Goal: Task Accomplishment & Management: Use online tool/utility

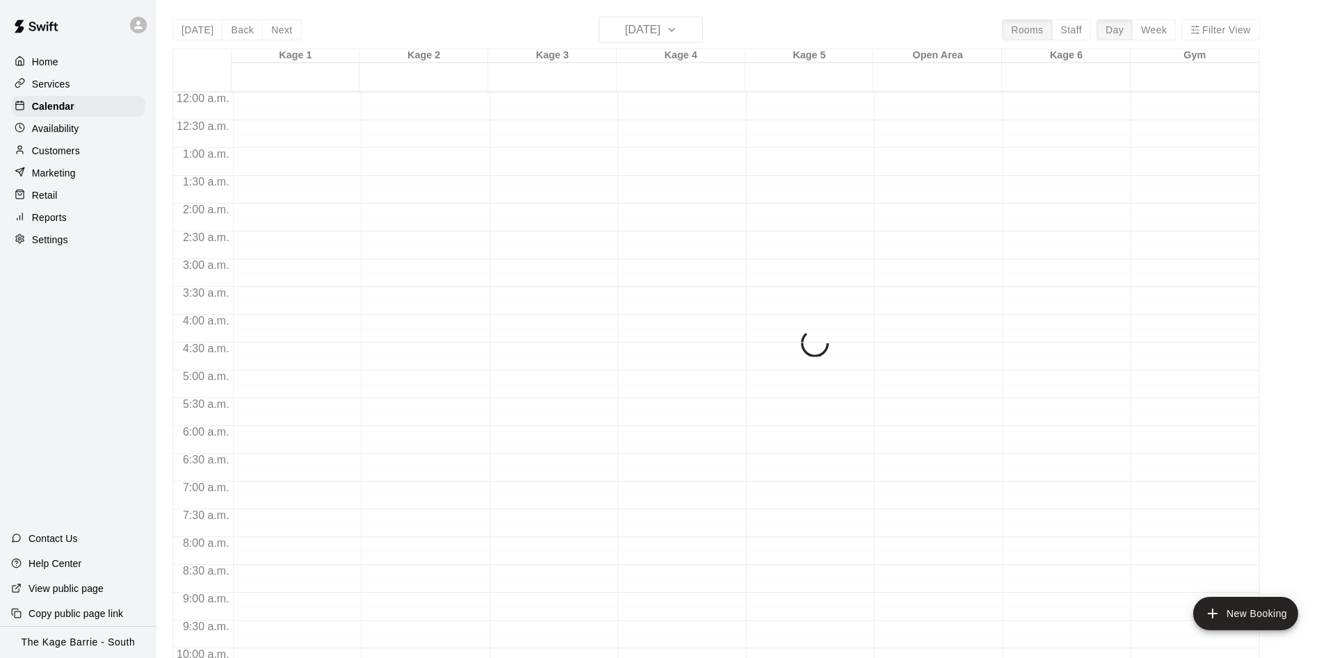
scroll to position [579, 0]
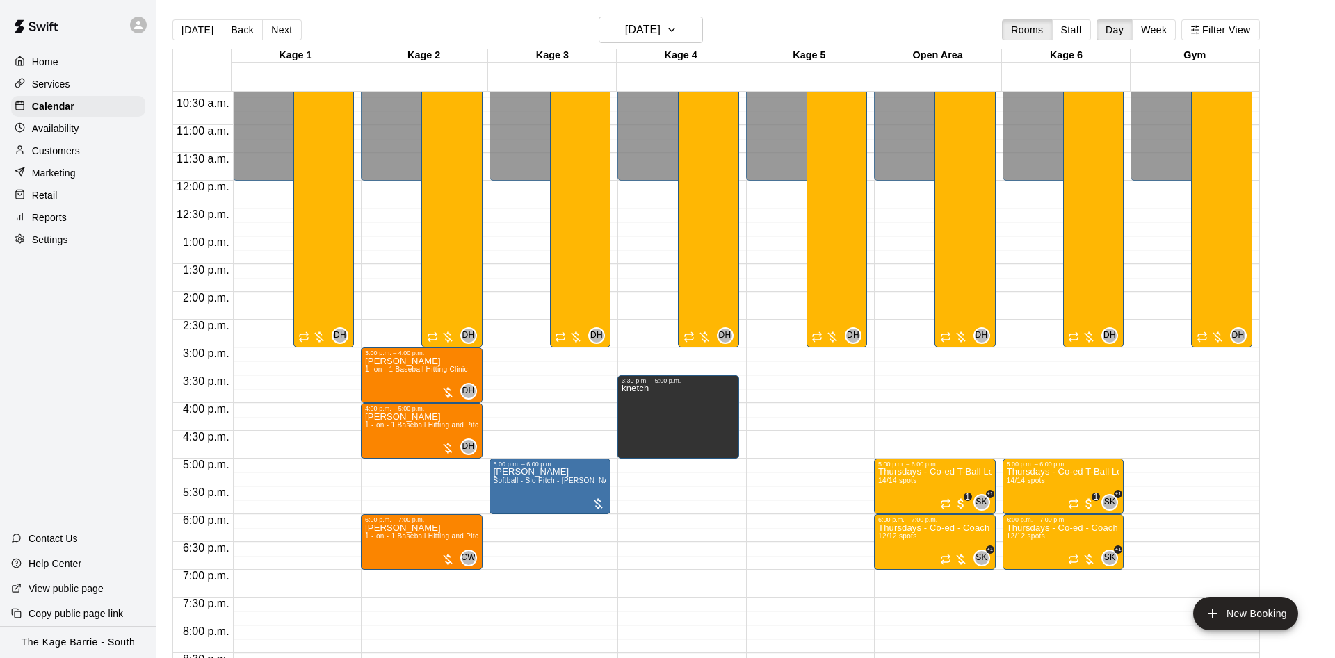
click at [335, 352] on div "12:00 a.m. – 12:00 p.m. Closed 9:00 p.m. – 11:59 p.m. Closed 9:00 a.m. – 3:00 p…" at bounding box center [294, 180] width 122 height 1335
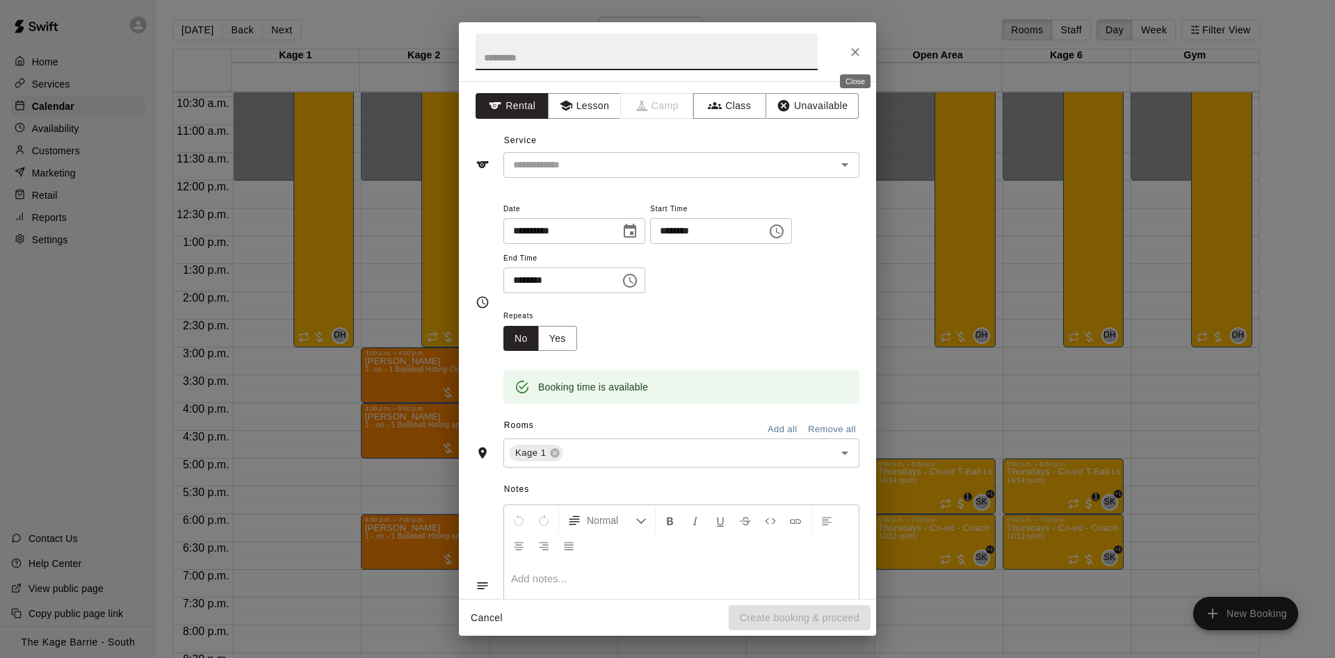
click at [851, 60] on button "Close" at bounding box center [855, 52] width 25 height 25
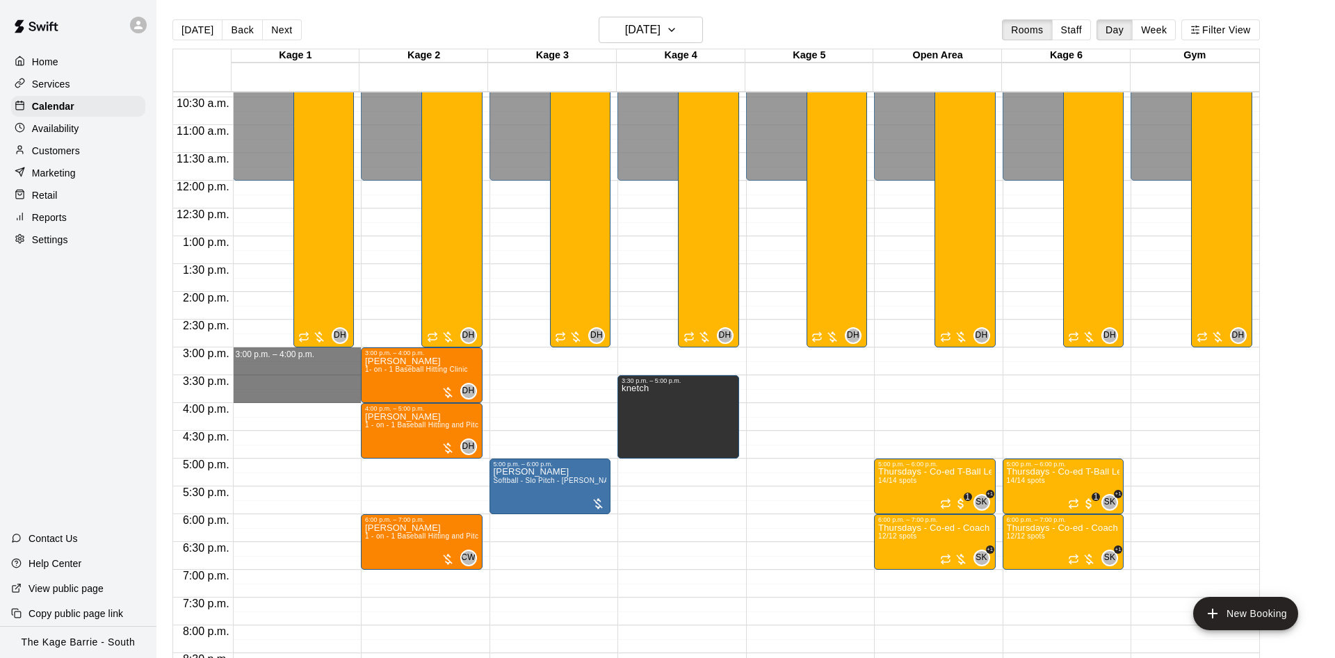
drag, startPoint x: 327, startPoint y: 352, endPoint x: 327, endPoint y: 402, distance: 49.4
click at [327, 402] on div "12:00 a.m. – 12:00 p.m. Closed 9:00 p.m. – 11:59 p.m. Closed 9:00 a.m. – 3:00 p…" at bounding box center [297, 180] width 129 height 1335
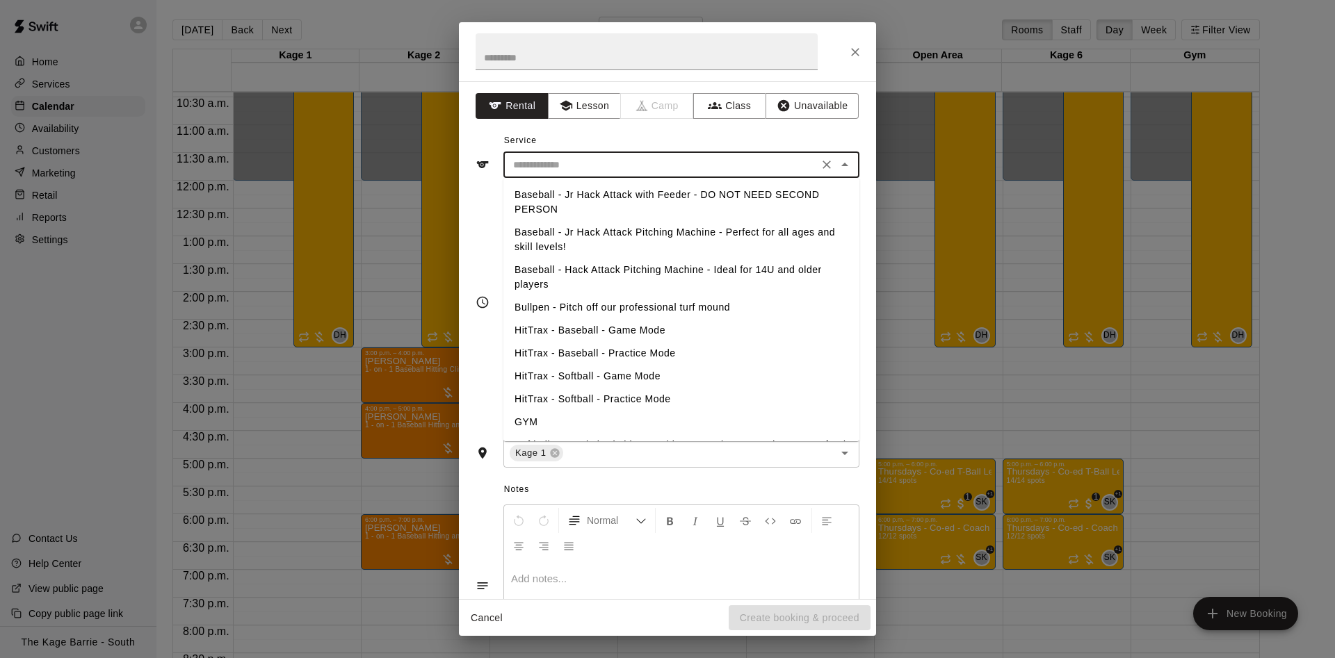
click at [649, 172] on input "text" at bounding box center [661, 164] width 307 height 17
click at [705, 195] on li "Baseball - Jr Hack Attack with Feeder - DO NOT NEED SECOND PERSON" at bounding box center [681, 203] width 356 height 38
type input "**********"
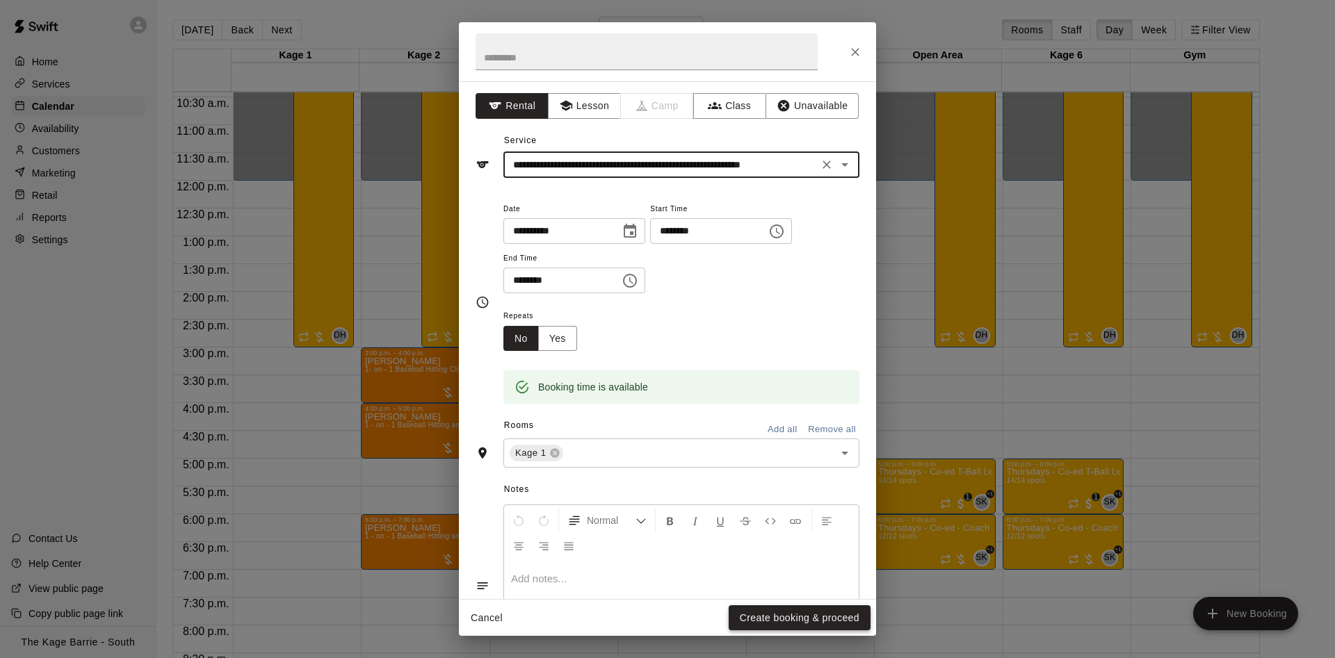
click at [800, 614] on button "Create booking & proceed" at bounding box center [800, 619] width 142 height 26
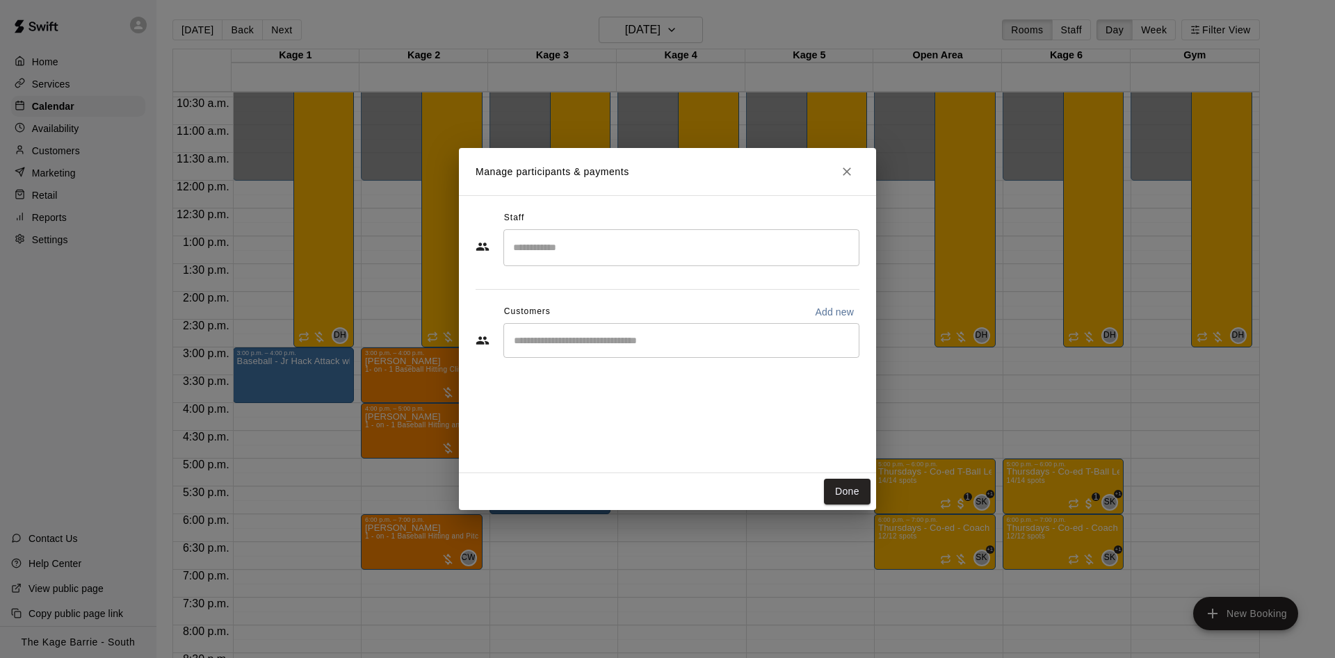
click at [622, 346] on input "Start typing to search customers..." at bounding box center [681, 341] width 343 height 14
click at [836, 310] on p "Add new" at bounding box center [834, 312] width 39 height 14
select select "**"
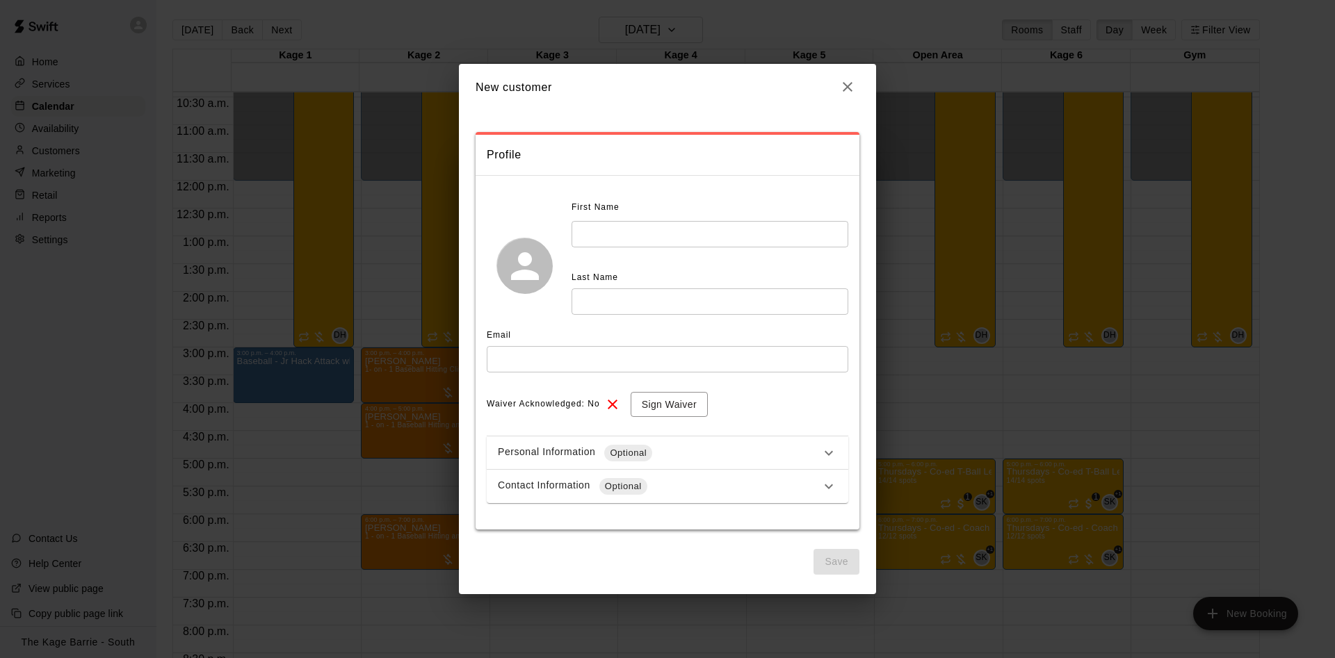
click at [685, 232] on input "text" at bounding box center [710, 234] width 277 height 26
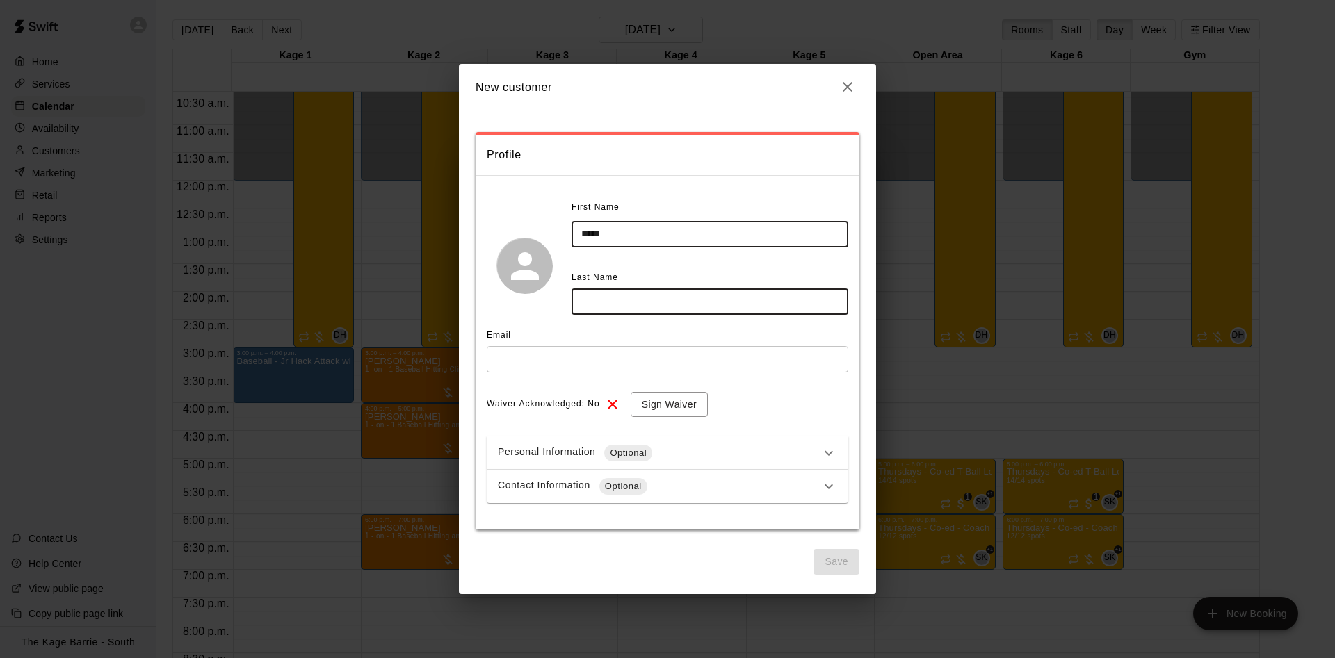
type input "*****"
click at [661, 302] on input "text" at bounding box center [710, 302] width 277 height 26
type input "*******"
click at [741, 360] on input "text" at bounding box center [668, 359] width 362 height 26
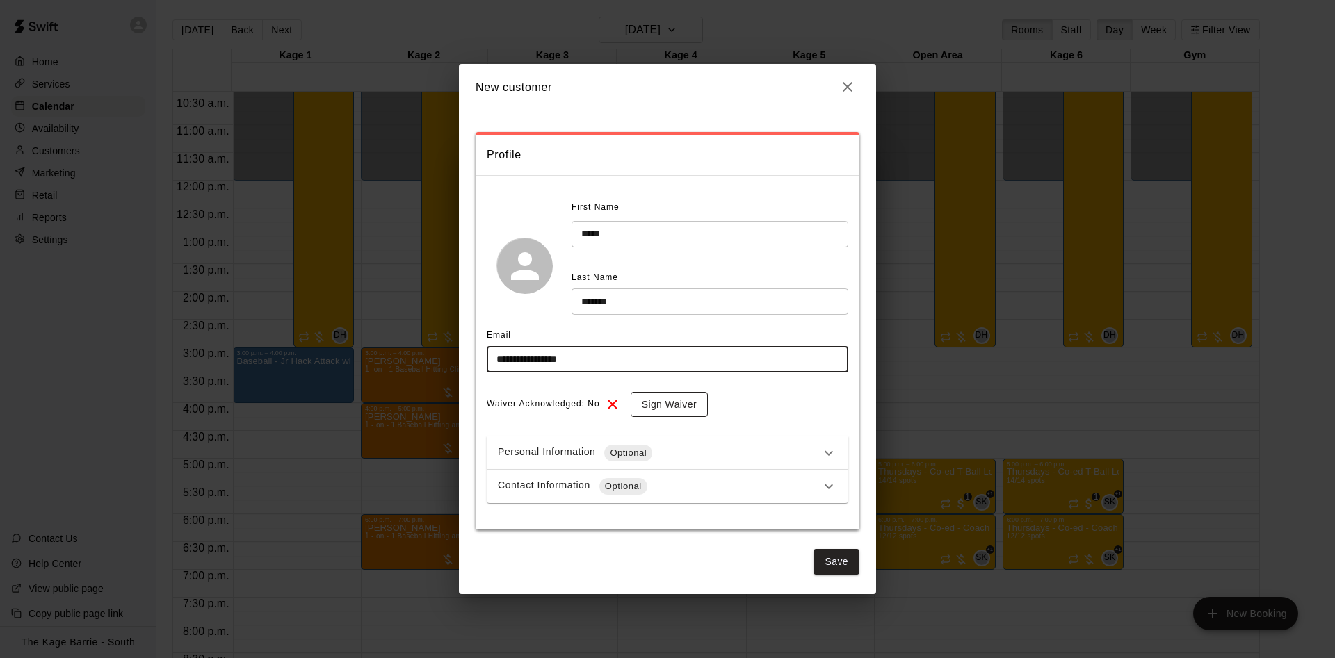
type input "**********"
click at [674, 412] on button "Sign Waiver" at bounding box center [669, 405] width 77 height 26
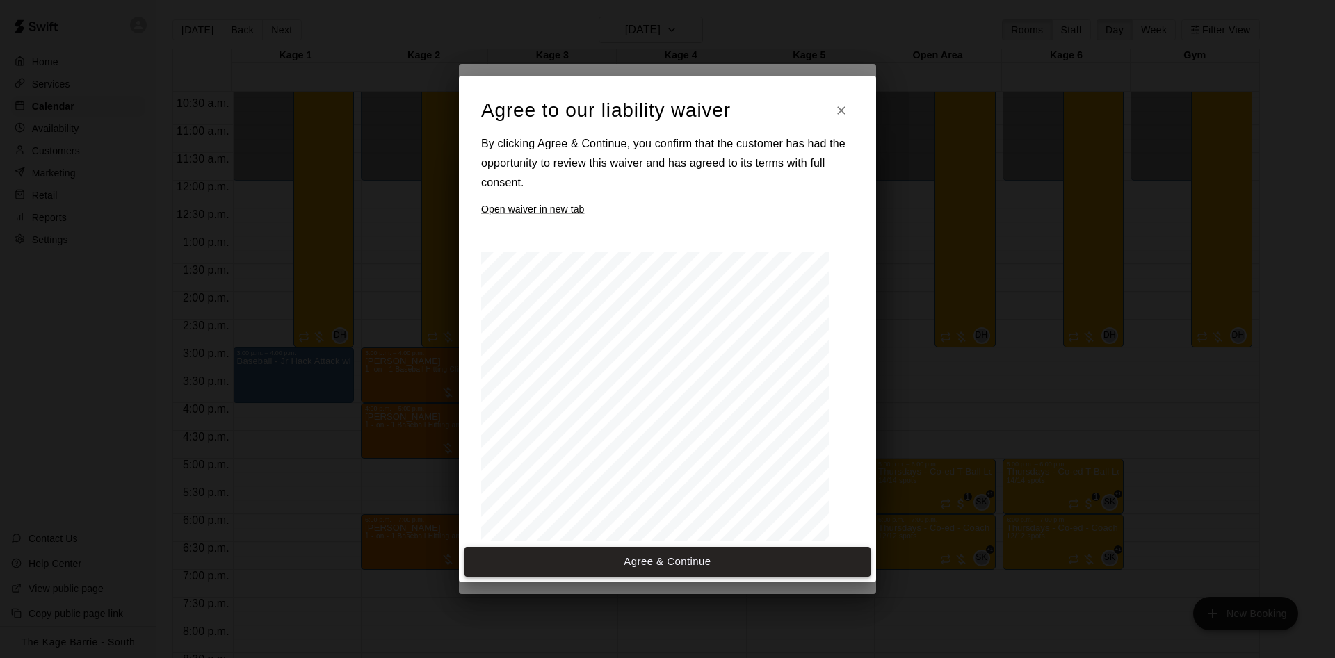
click at [665, 560] on button "Agree & Continue" at bounding box center [667, 561] width 406 height 29
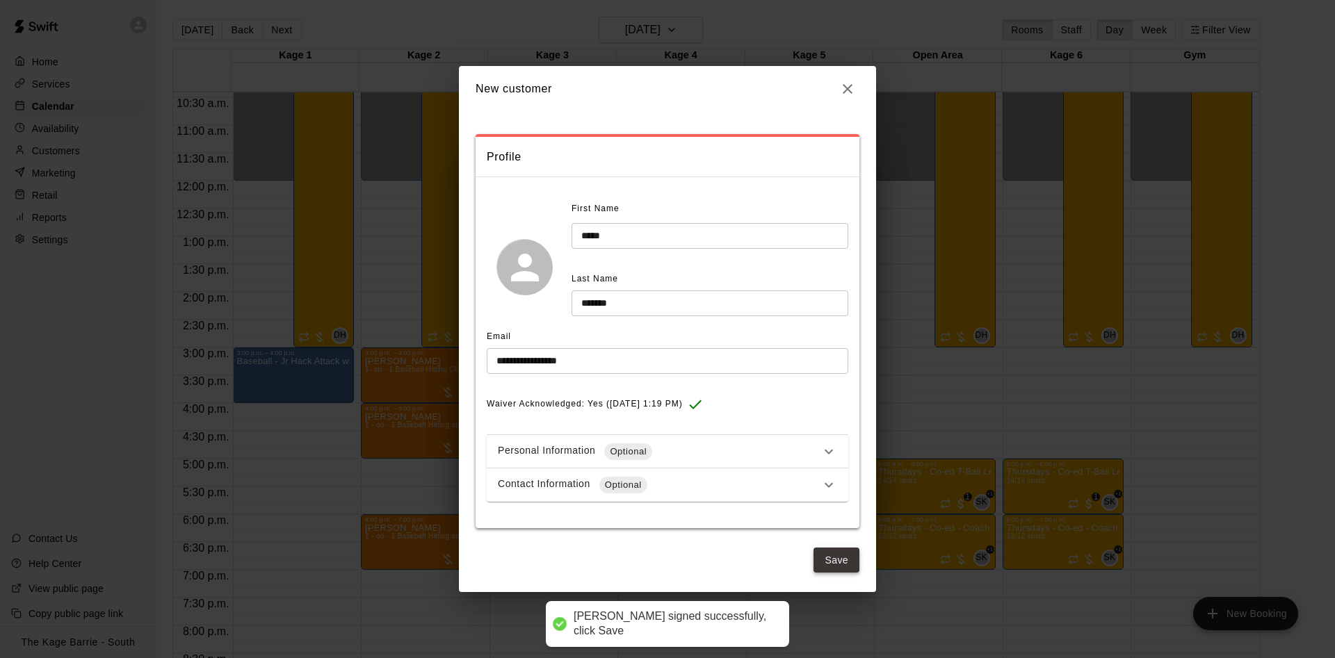
click at [835, 560] on button "Save" at bounding box center [836, 561] width 46 height 26
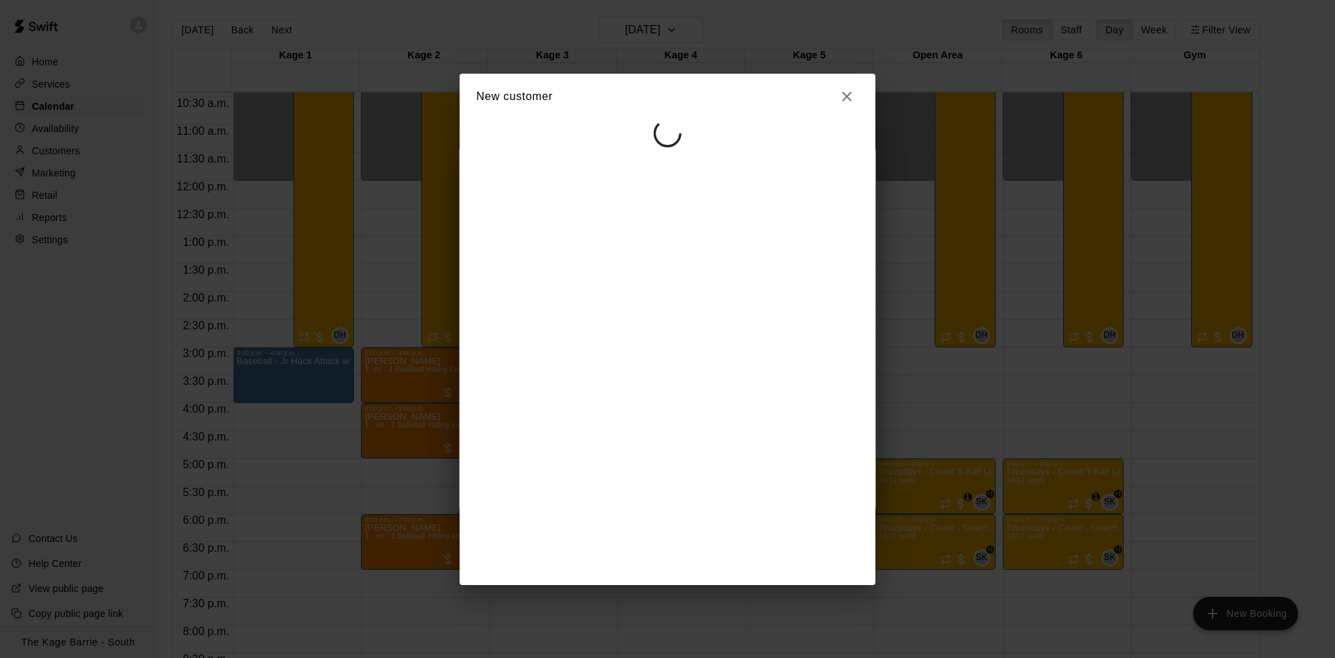
select select "**"
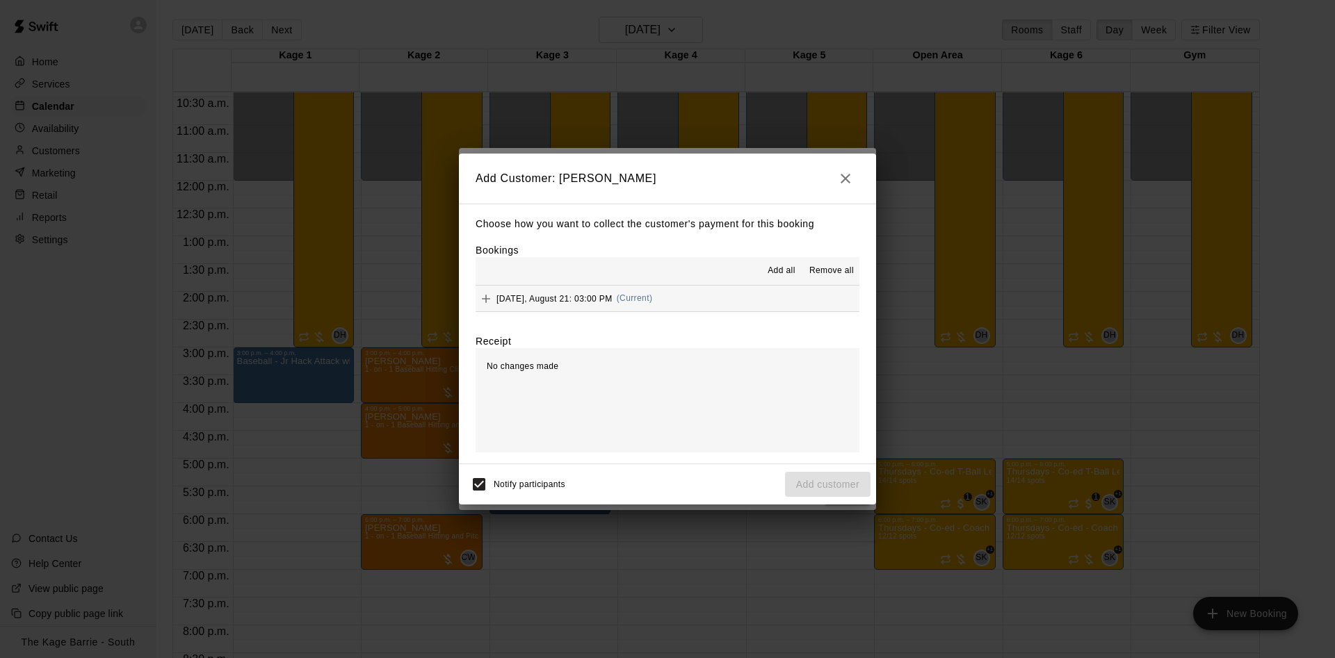
click at [784, 272] on span "Add all" at bounding box center [782, 271] width 28 height 14
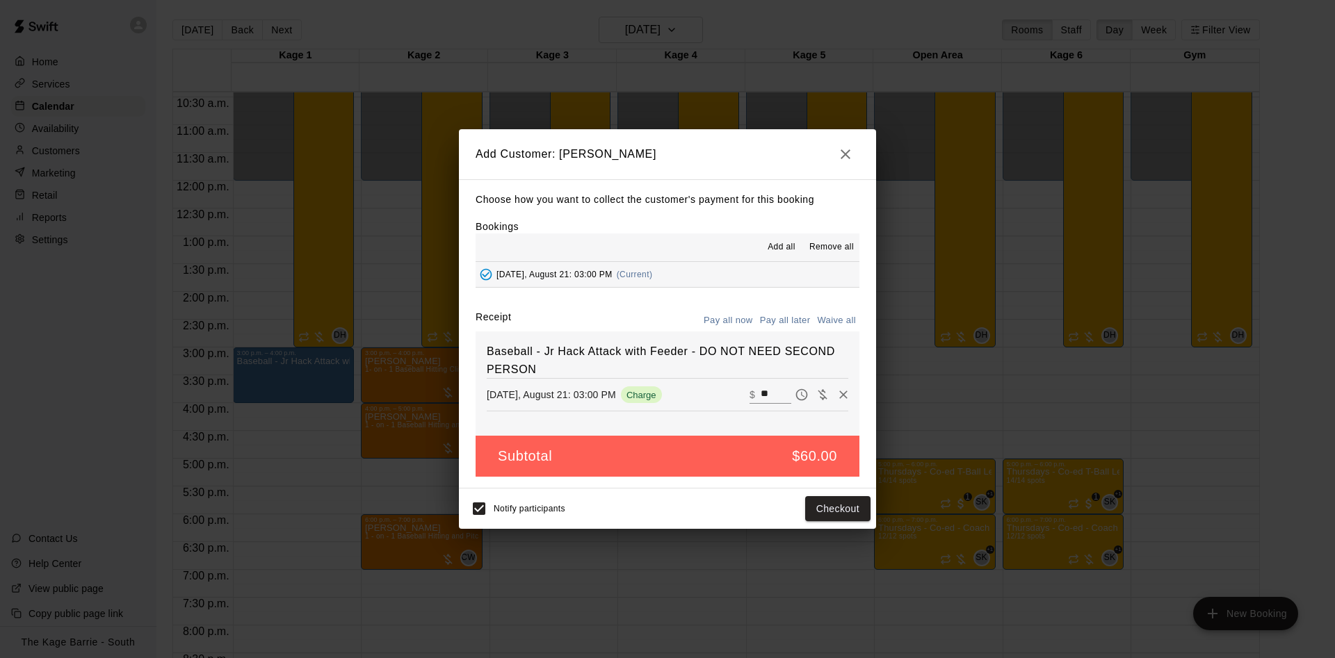
click at [790, 315] on button "Pay all later" at bounding box center [785, 321] width 58 height 22
click at [831, 505] on button "Add customer" at bounding box center [828, 509] width 86 height 26
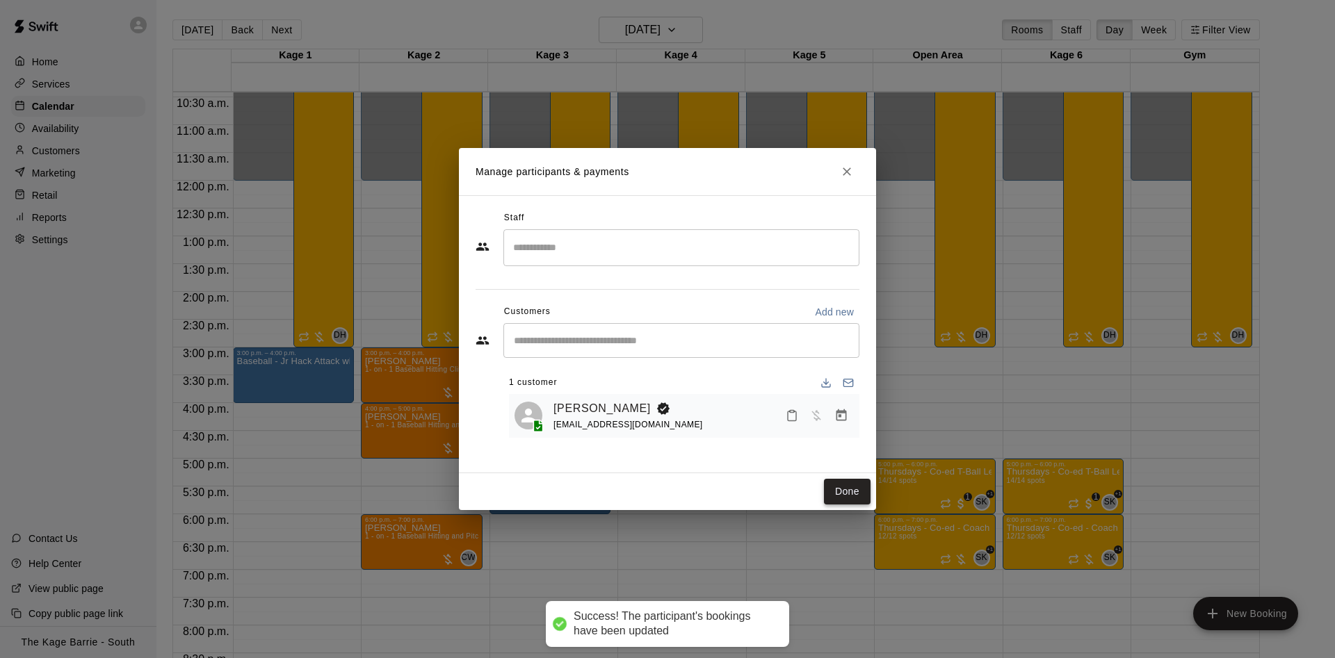
click at [848, 494] on button "Done" at bounding box center [847, 492] width 47 height 26
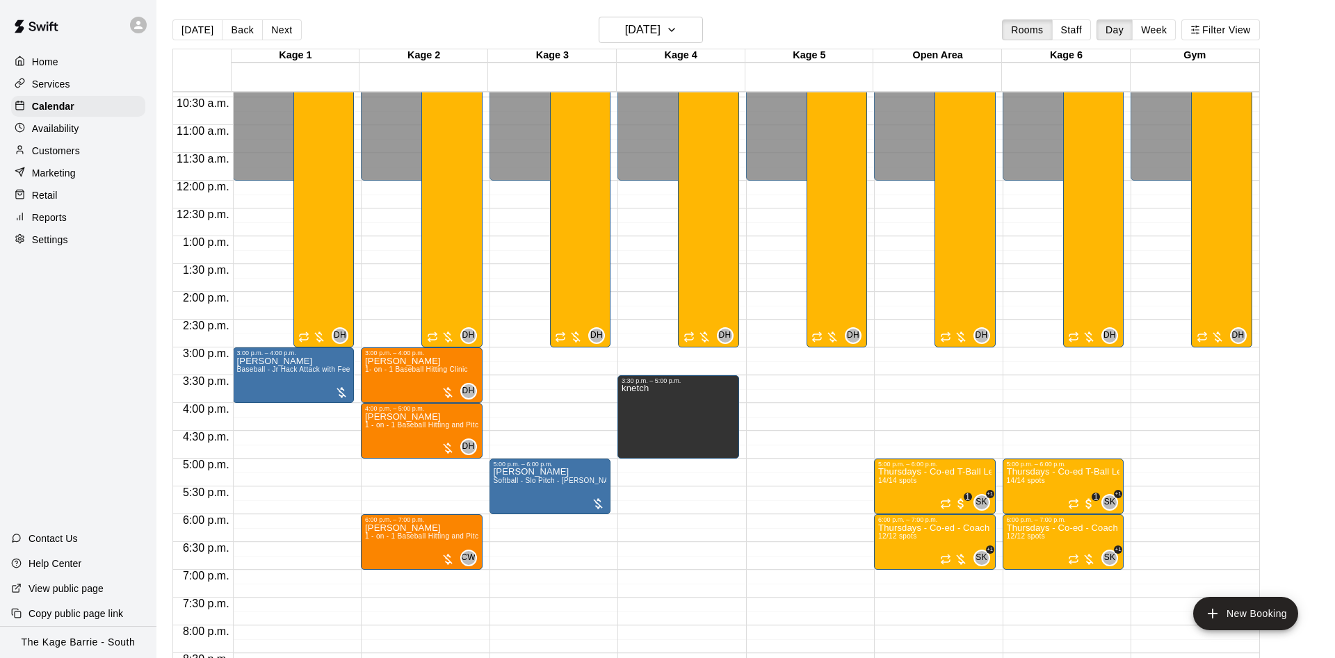
click at [236, 31] on button "Back" at bounding box center [242, 29] width 41 height 21
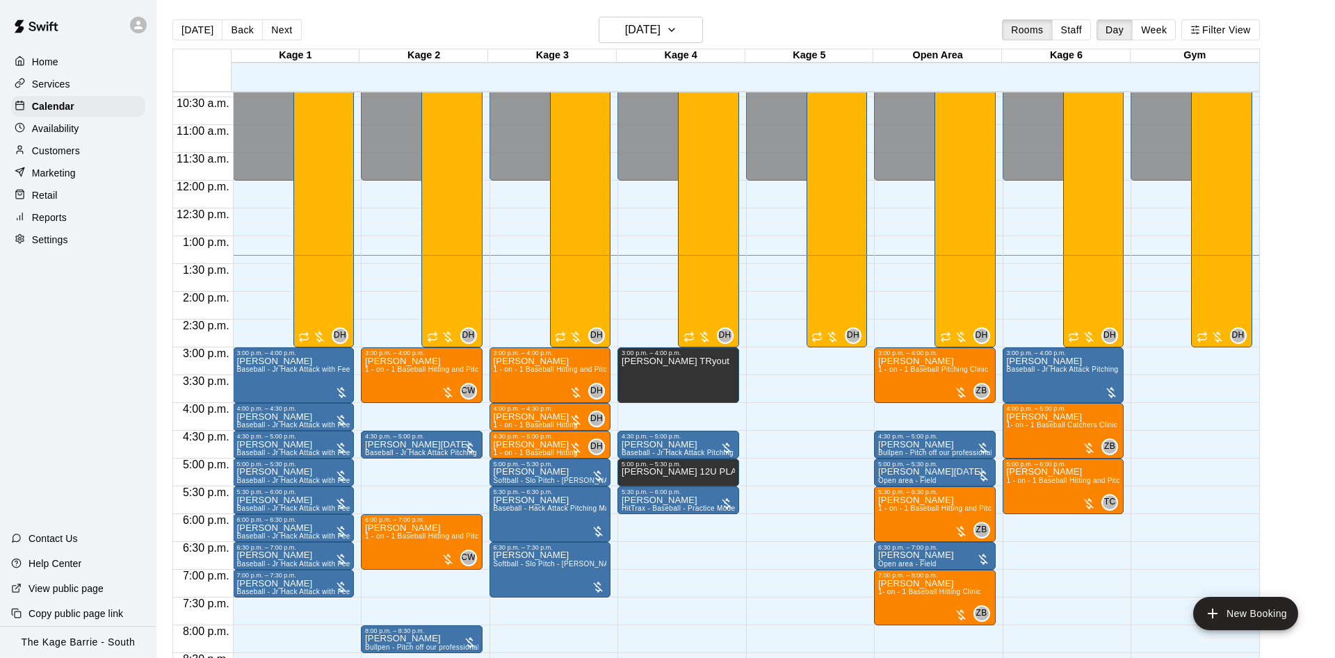
click at [143, 29] on icon at bounding box center [138, 25] width 13 height 13
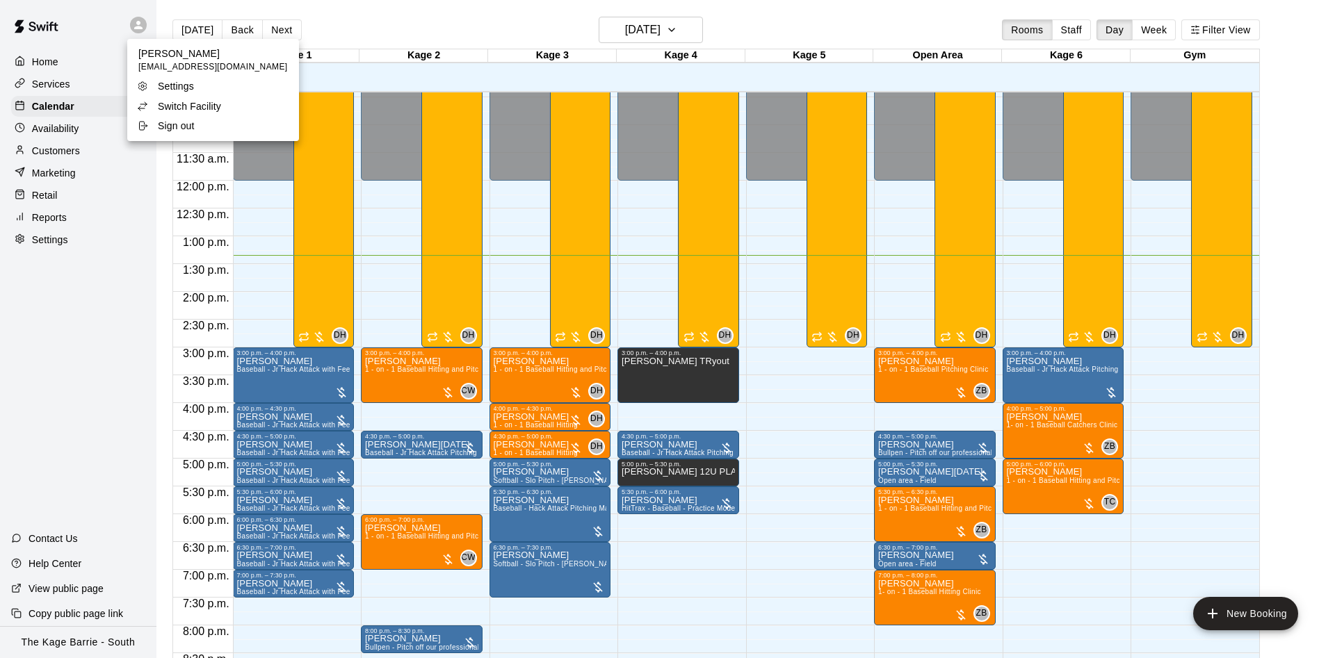
click at [240, 103] on li "Switch Facility" at bounding box center [213, 106] width 172 height 19
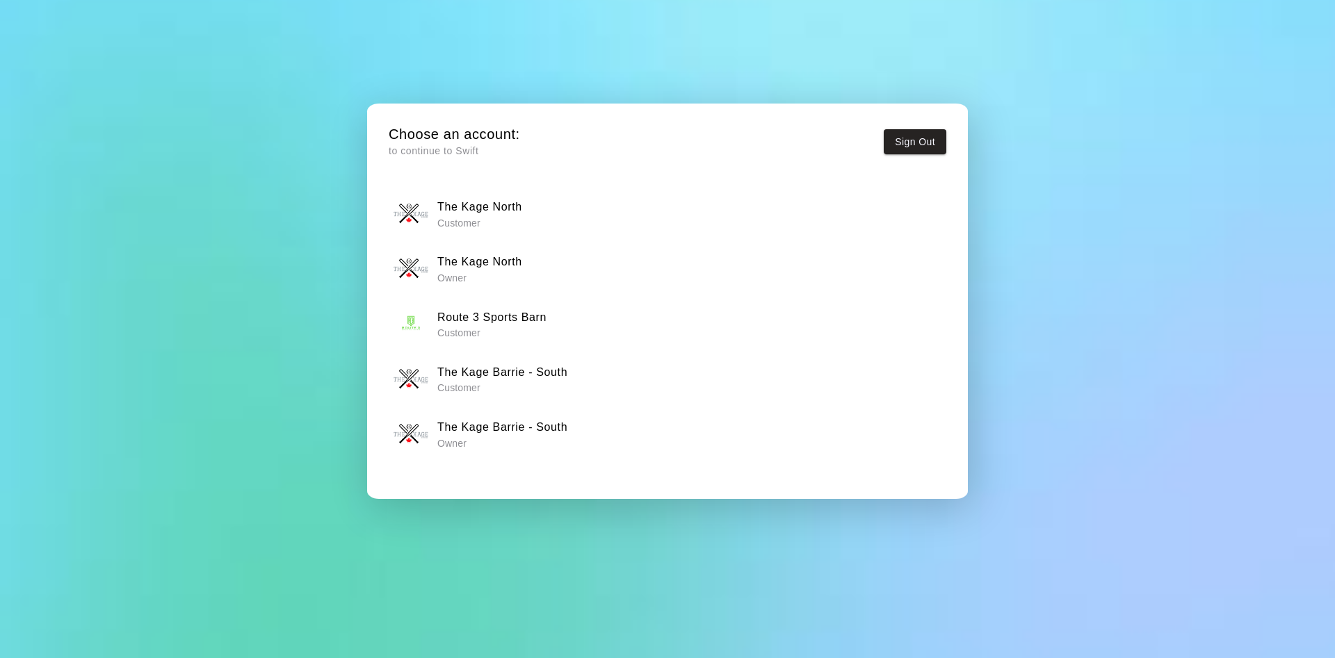
click at [521, 262] on h6 "The Kage North" at bounding box center [479, 262] width 85 height 18
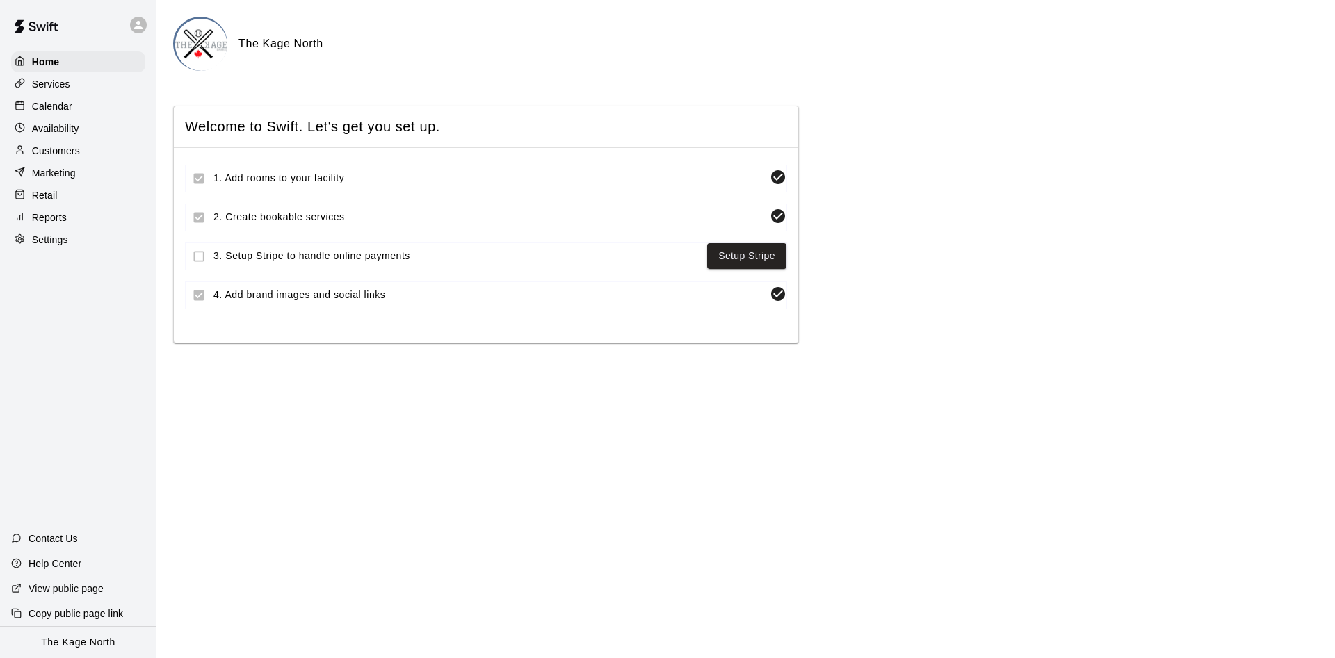
click at [97, 117] on div "Calendar" at bounding box center [78, 106] width 134 height 21
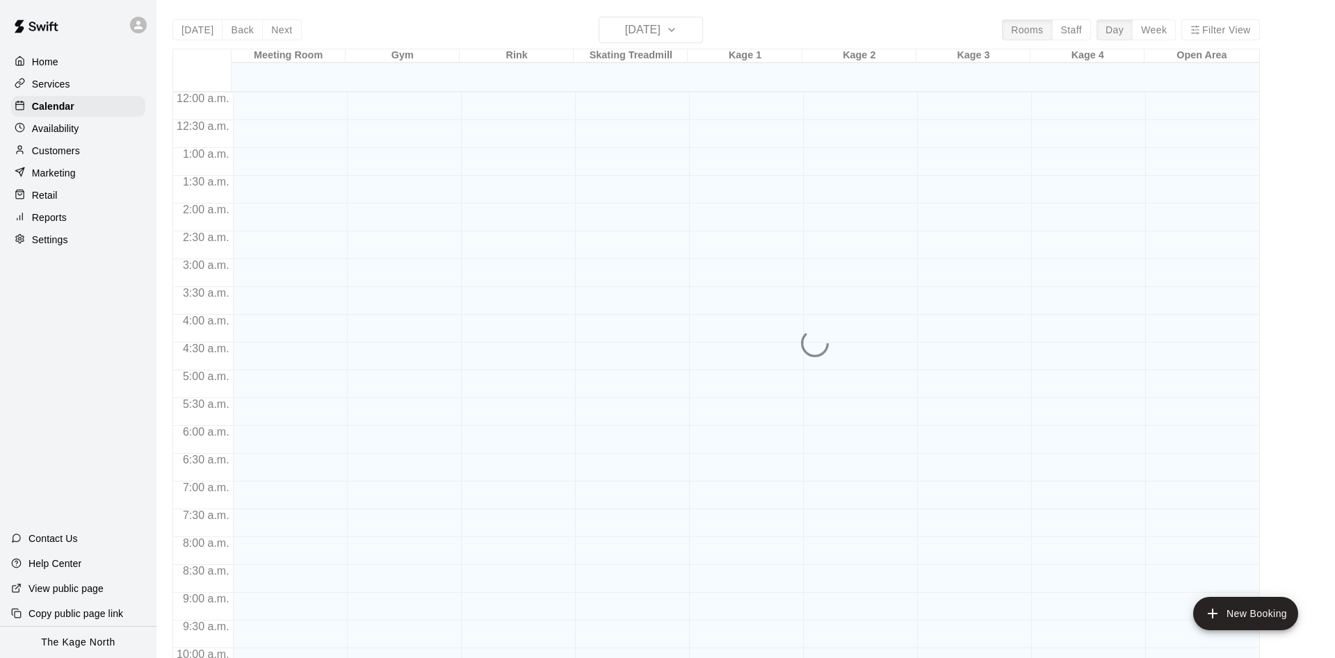
scroll to position [711, 0]
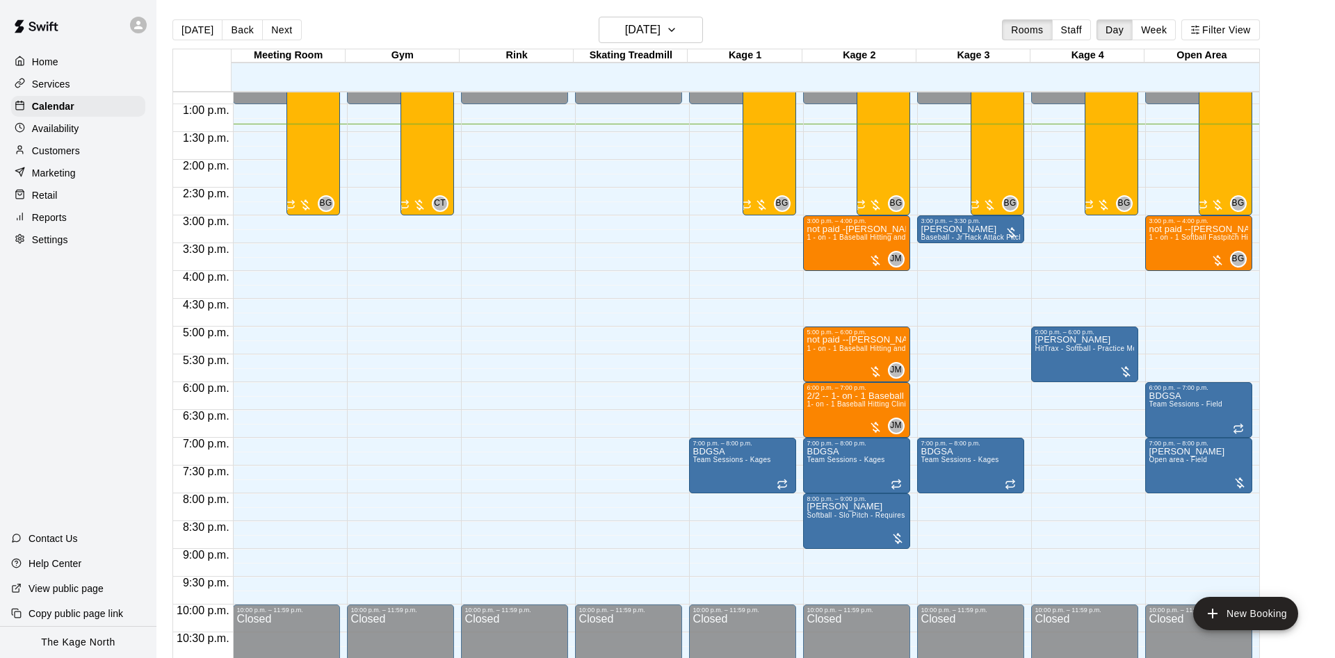
click at [136, 27] on icon at bounding box center [138, 25] width 8 height 8
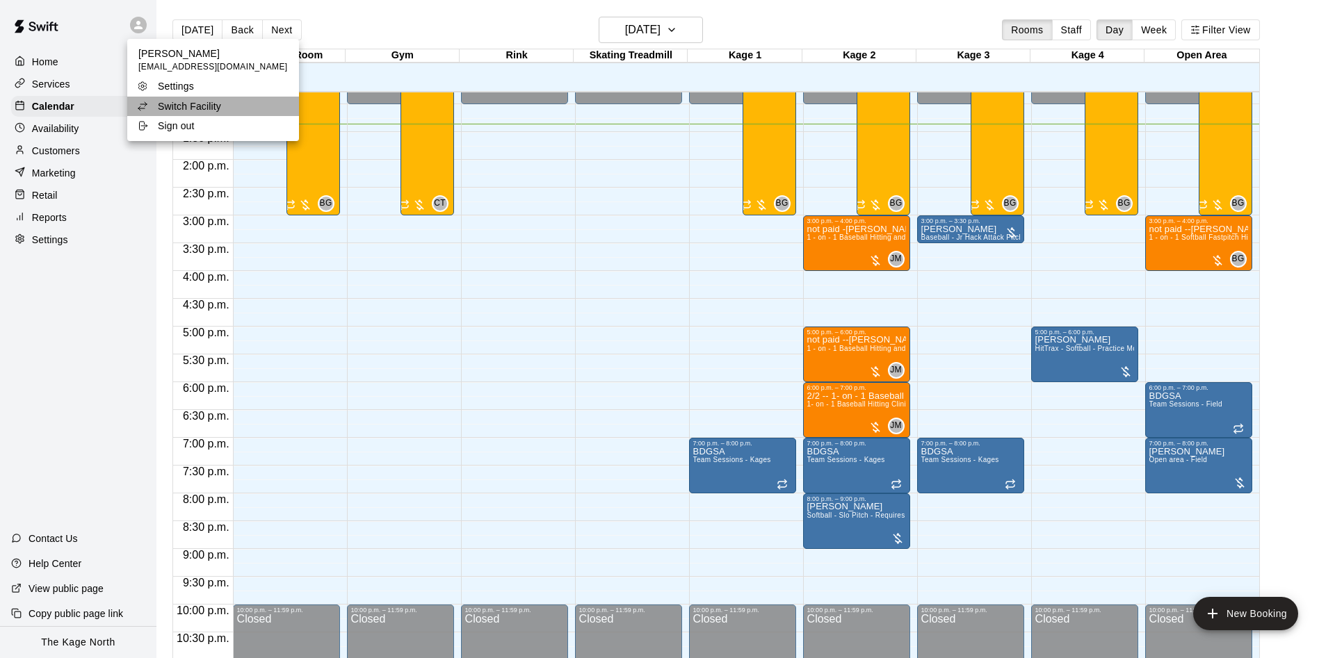
click at [242, 110] on li "Switch Facility" at bounding box center [213, 106] width 172 height 19
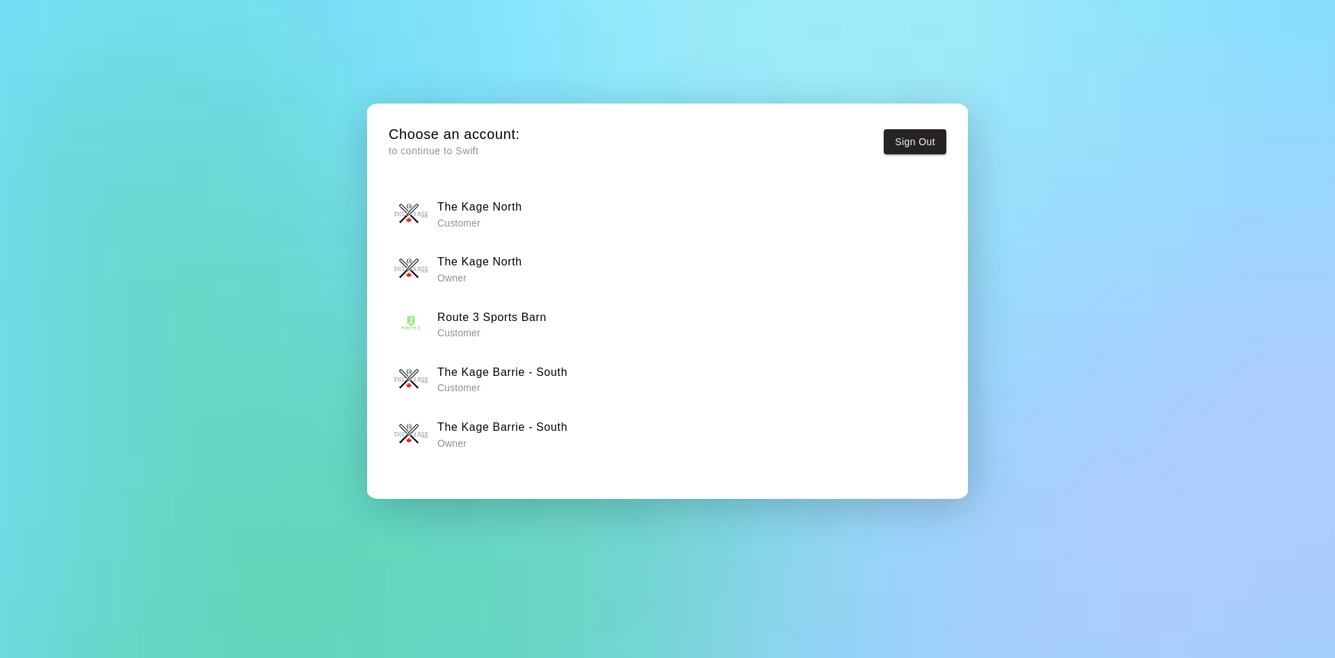
click at [567, 439] on p "Owner" at bounding box center [502, 444] width 130 height 14
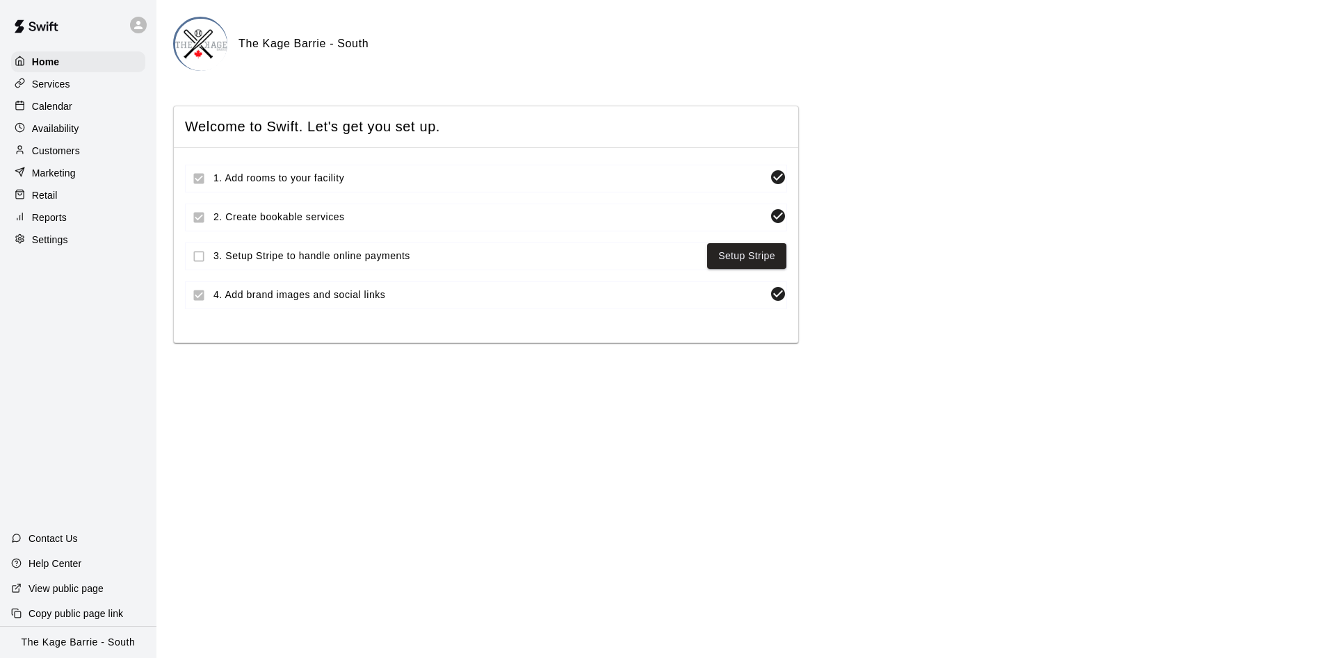
click at [88, 112] on div "Calendar" at bounding box center [78, 106] width 134 height 21
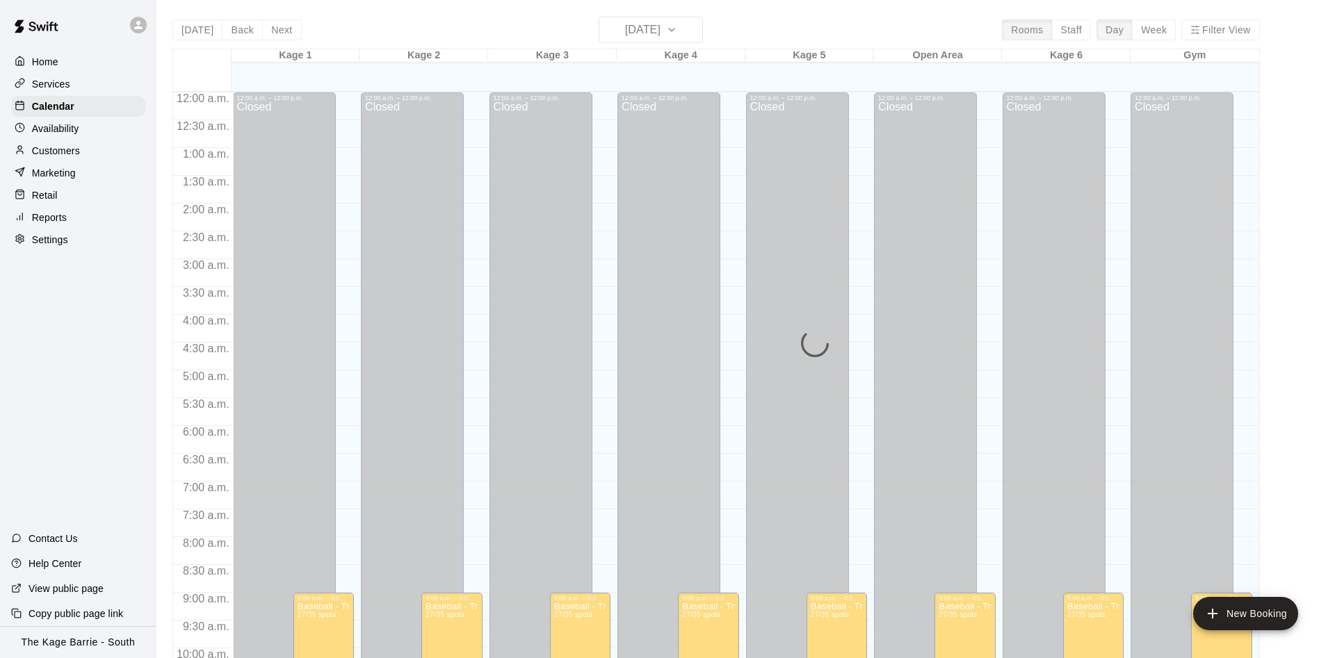
scroll to position [711, 0]
